Goal: Task Accomplishment & Management: Manage account settings

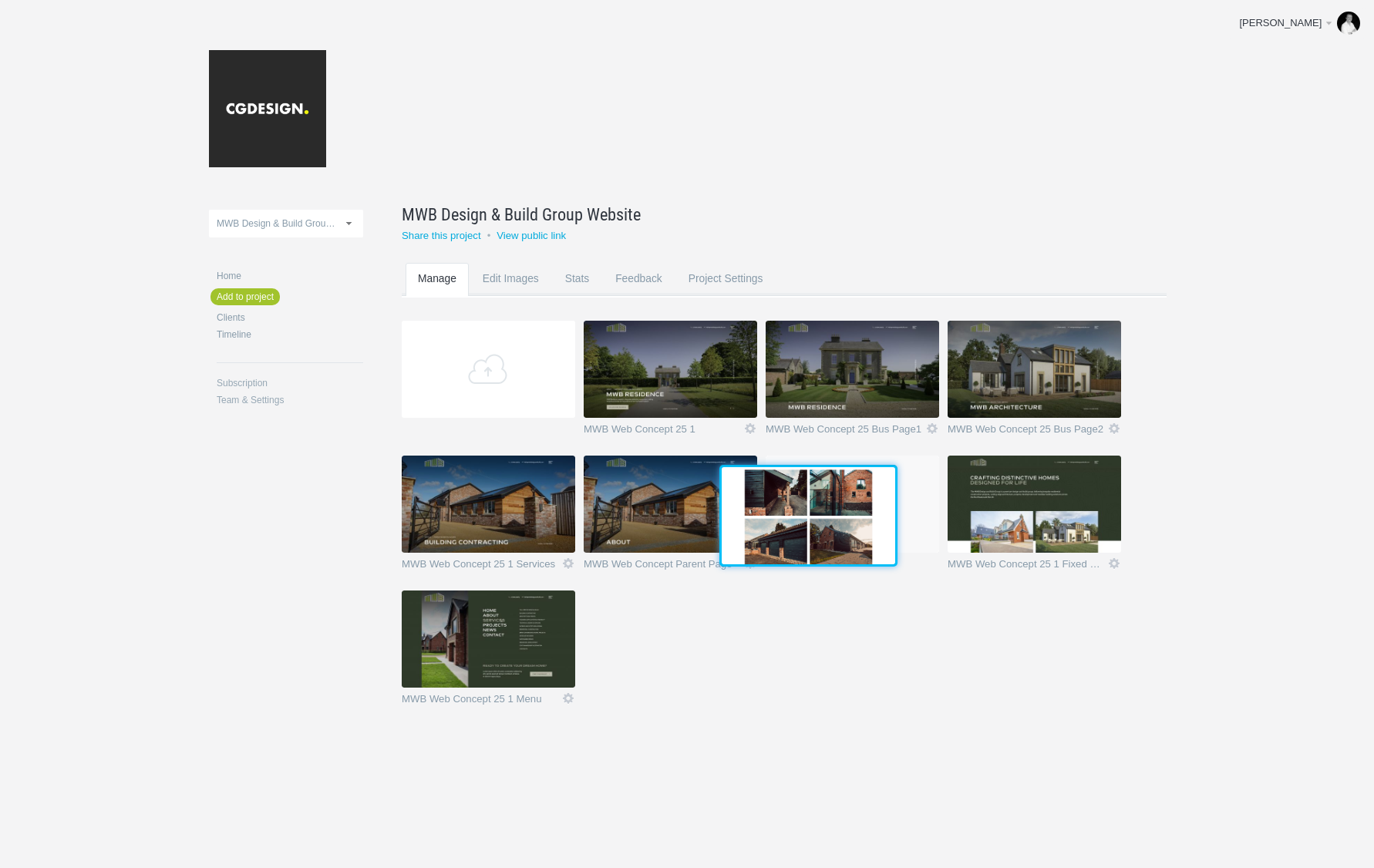
drag, startPoint x: 488, startPoint y: 639, endPoint x: 805, endPoint y: 514, distance: 340.8
click at [805, 514] on img at bounding box center [808, 515] width 173 height 97
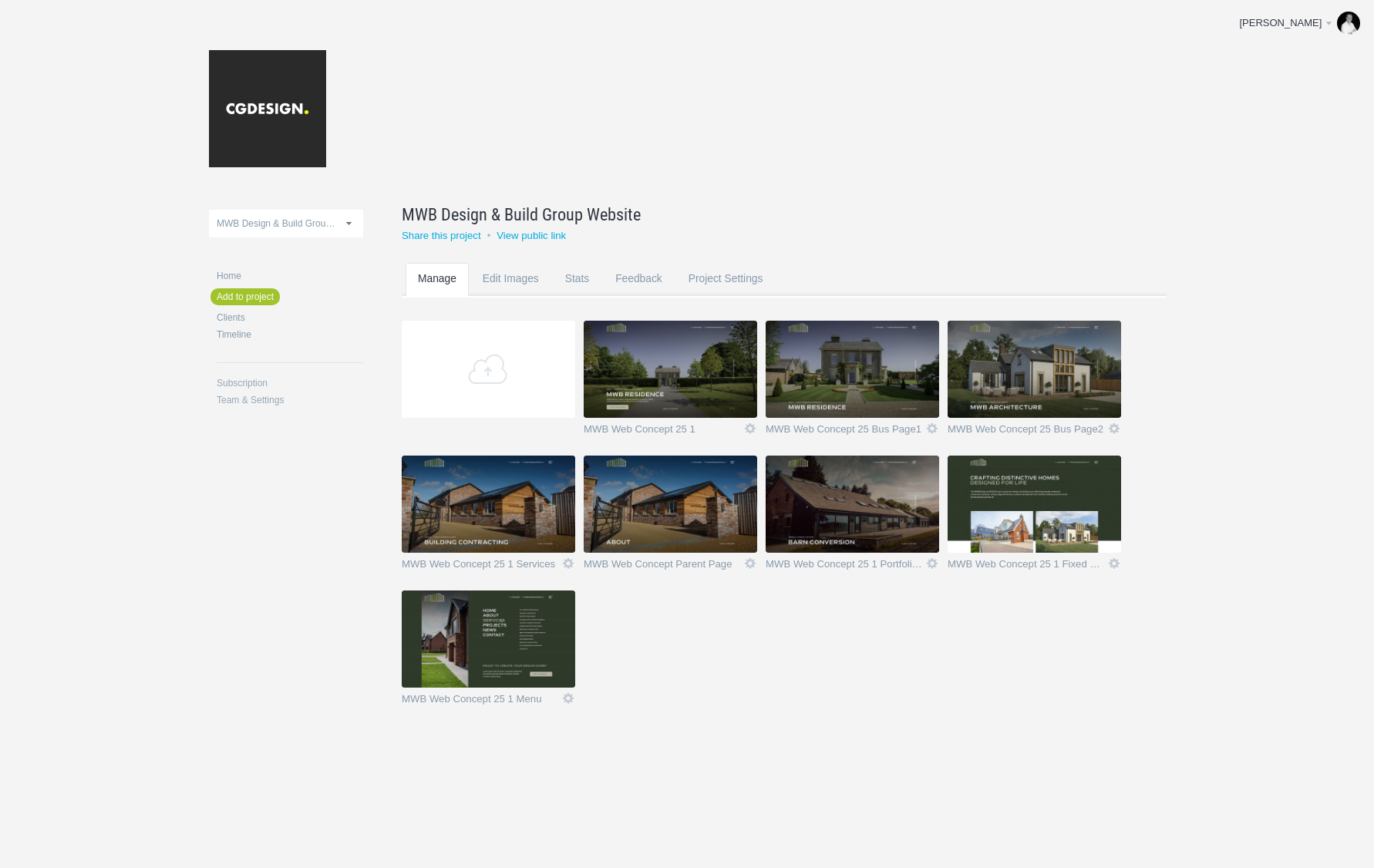
click at [892, 492] on img at bounding box center [852, 504] width 173 height 97
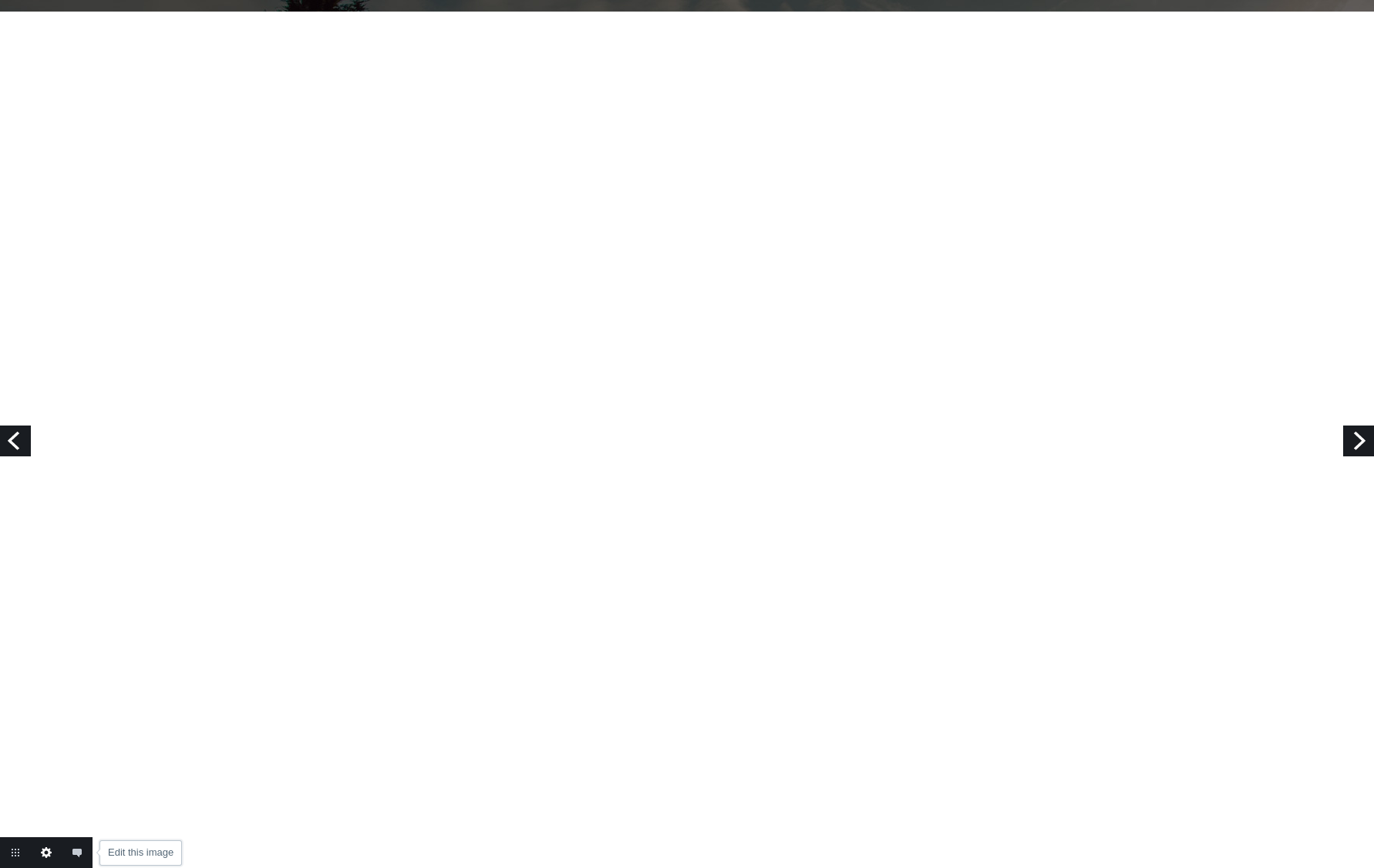
click at [51, 849] on link "Edit this image" at bounding box center [46, 853] width 31 height 31
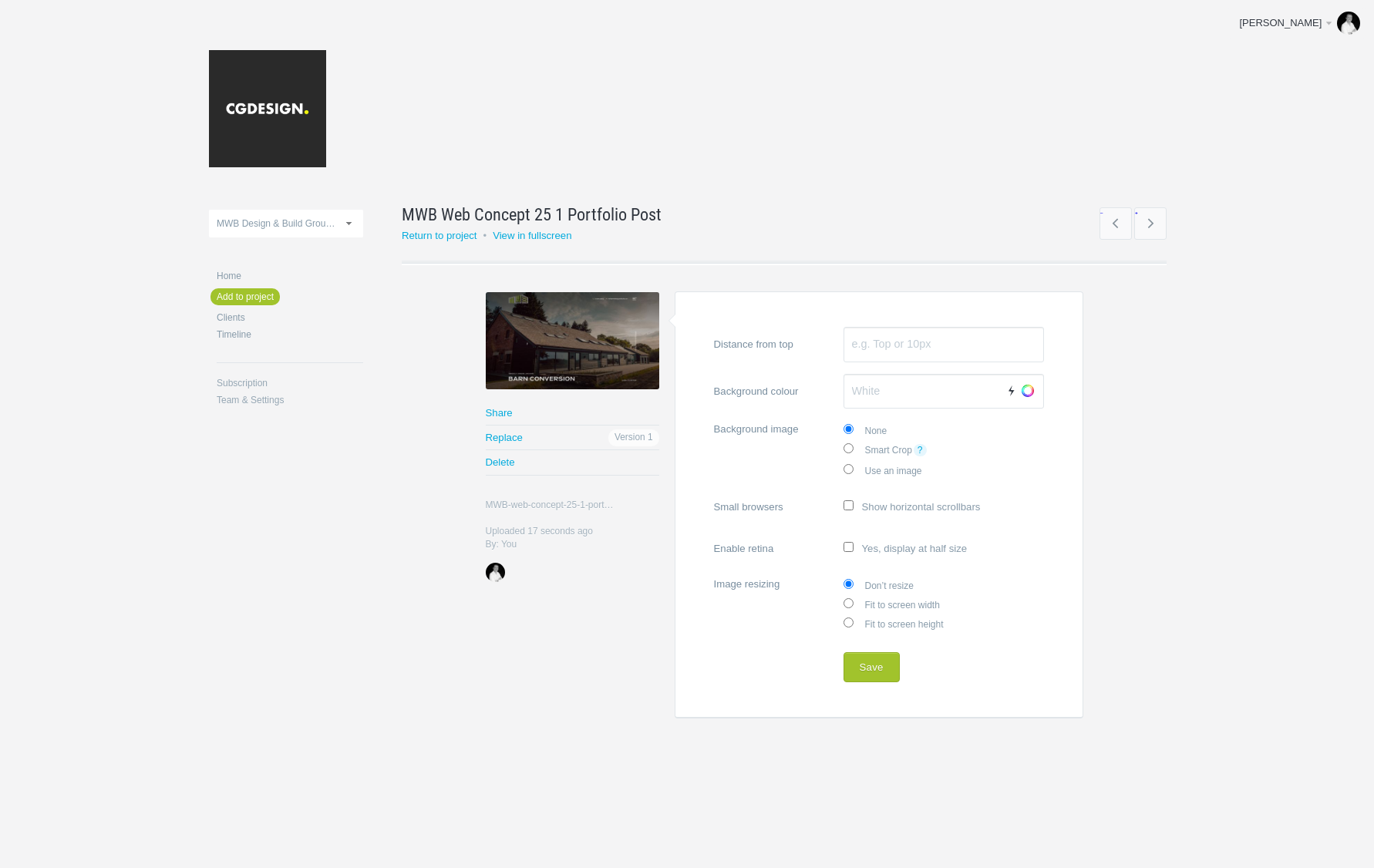
click at [895, 599] on label "Fit to screen width" at bounding box center [943, 604] width 201 height 19
click at [854, 599] on input "Fit to screen width" at bounding box center [848, 603] width 10 height 10
radio input "true"
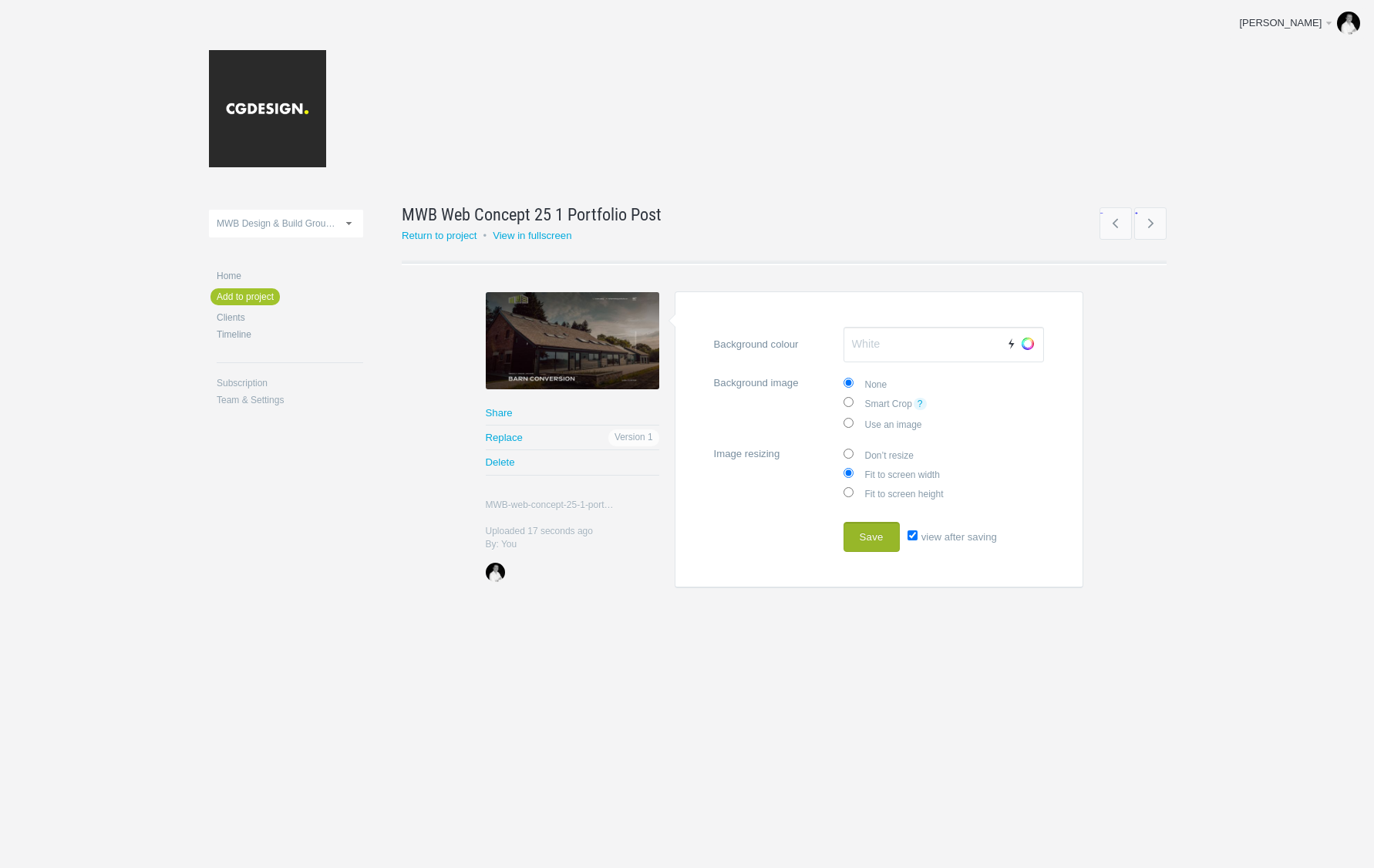
click at [879, 532] on button "Save" at bounding box center [871, 537] width 56 height 31
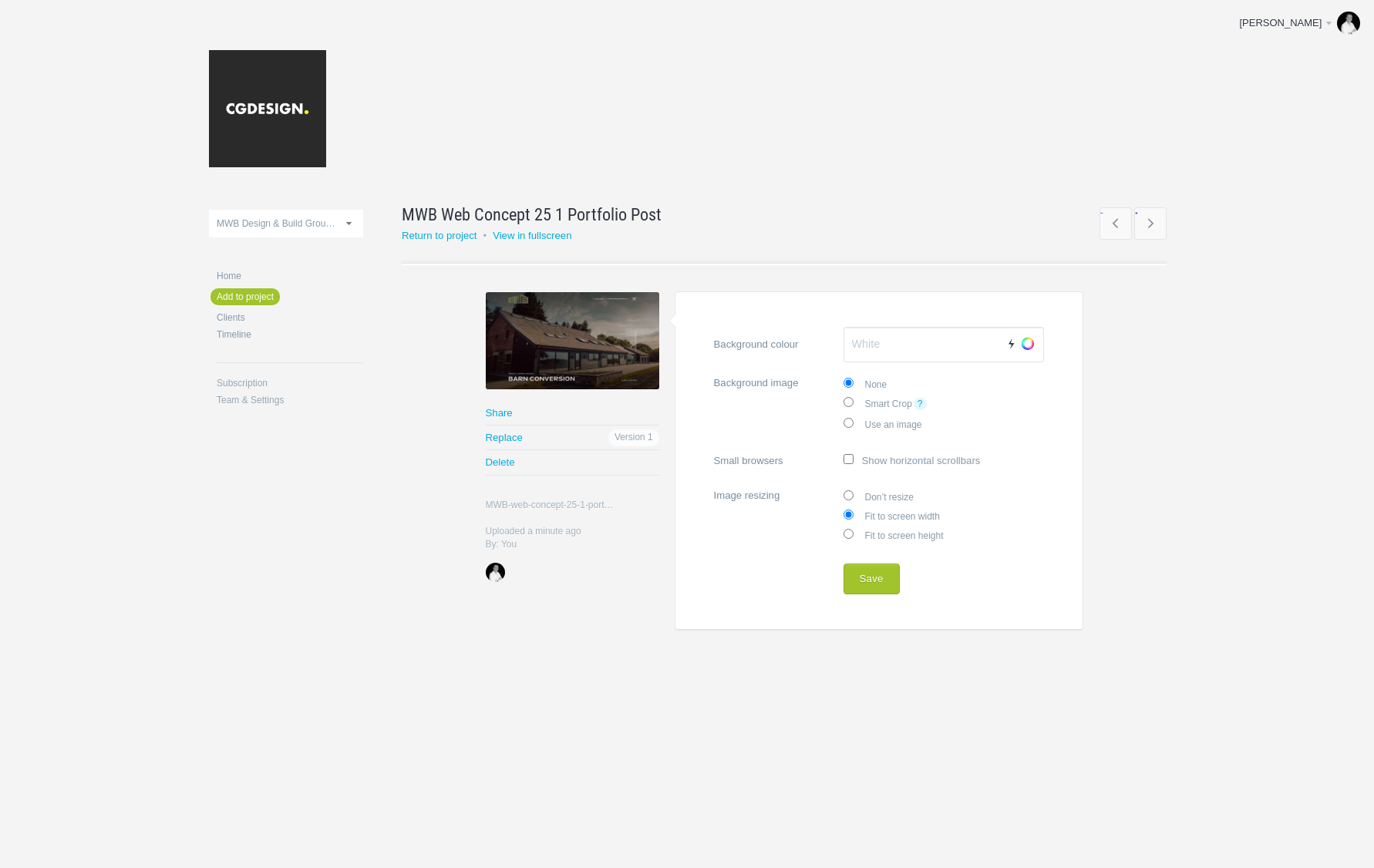
click at [238, 270] on div "All Hallows Website [PERSON_NAME] Website Holy Cross Web Project MWB Design & B…" at bounding box center [285, 240] width 154 height 62
click at [236, 275] on link "Home" at bounding box center [290, 275] width 147 height 9
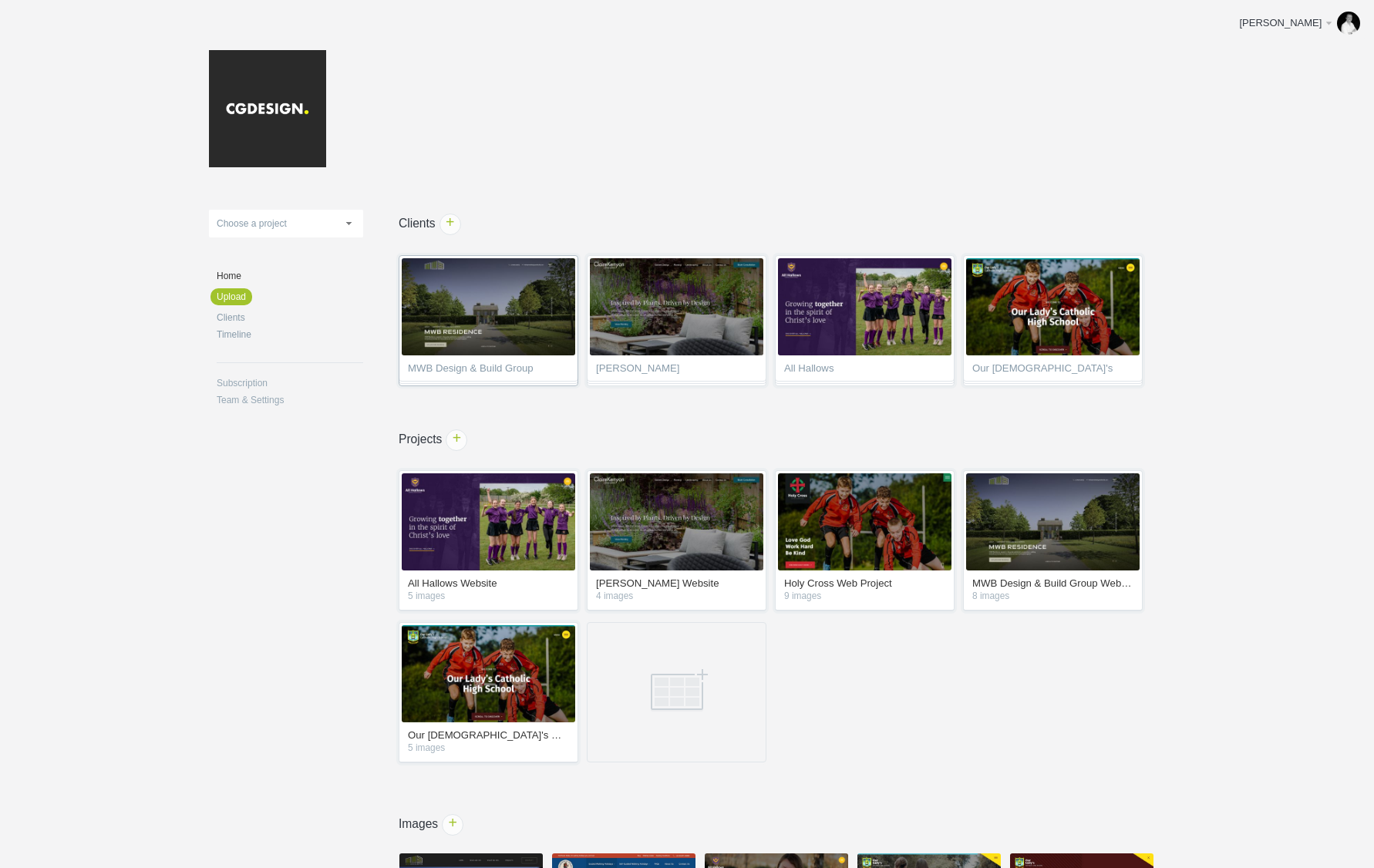
click at [490, 367] on span "MWB Design & Build Group" at bounding box center [488, 370] width 161 height 15
